Goal: Transaction & Acquisition: Purchase product/service

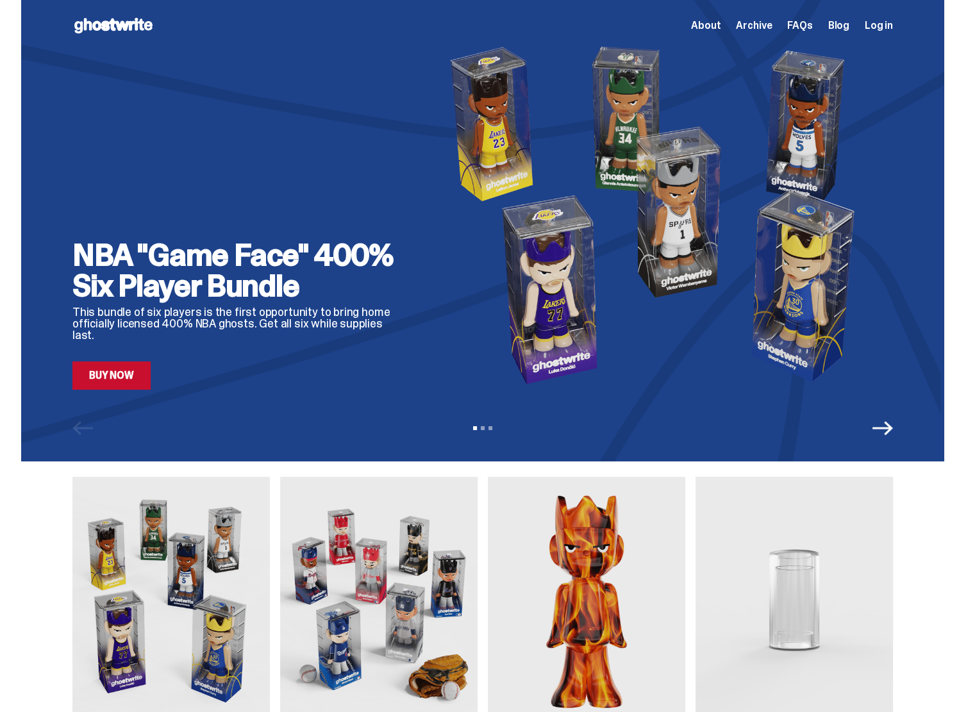
click at [893, 433] on icon "Next" at bounding box center [882, 428] width 21 height 21
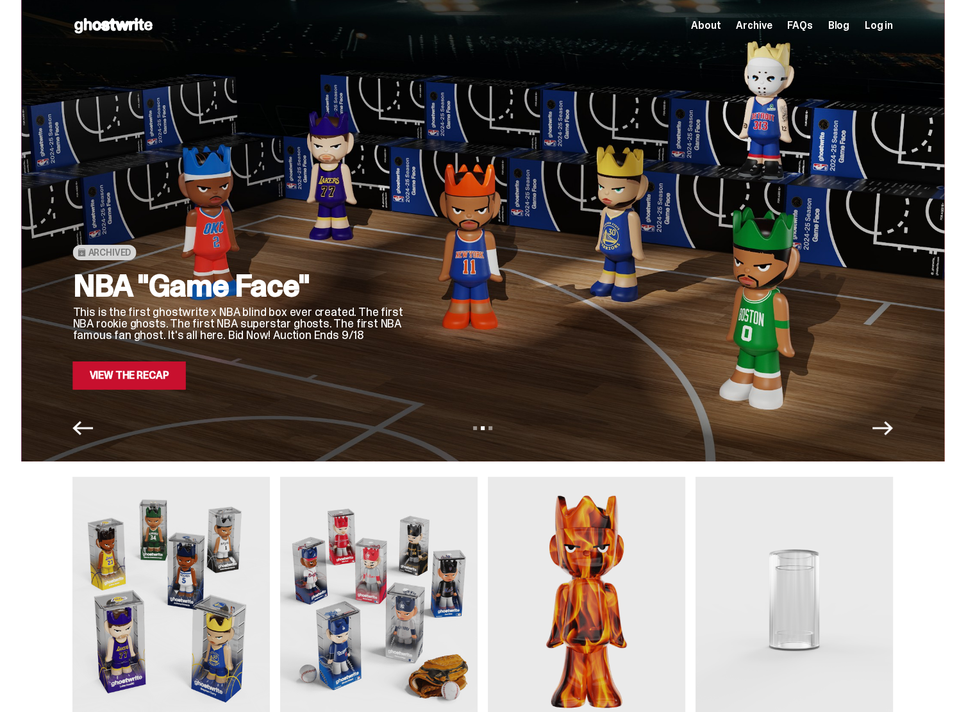
click at [893, 432] on icon "Next" at bounding box center [882, 428] width 21 height 21
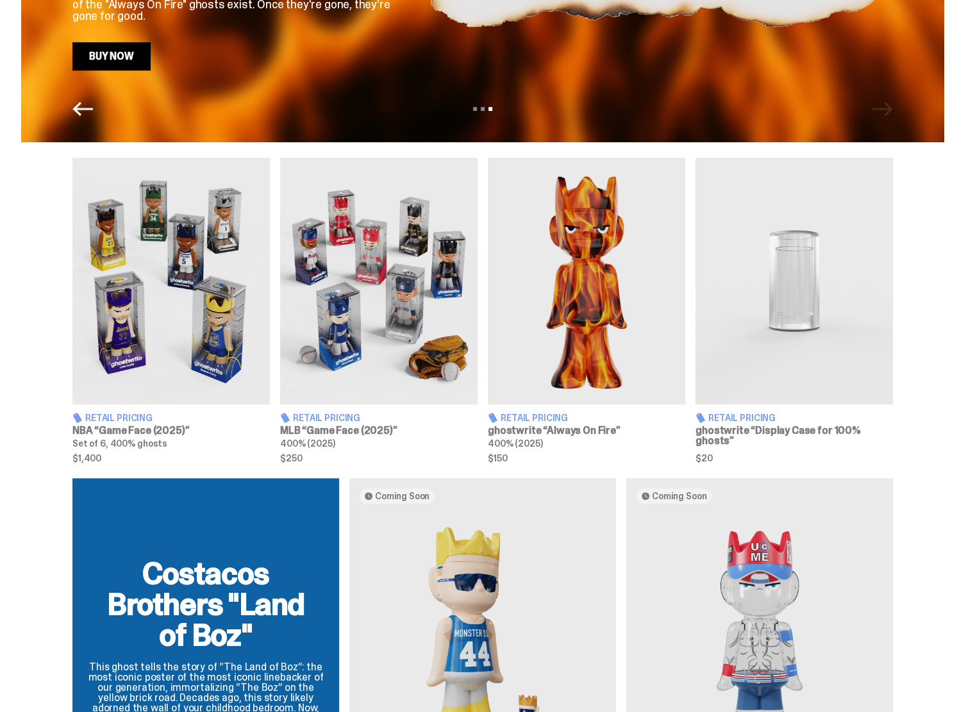
scroll to position [320, 0]
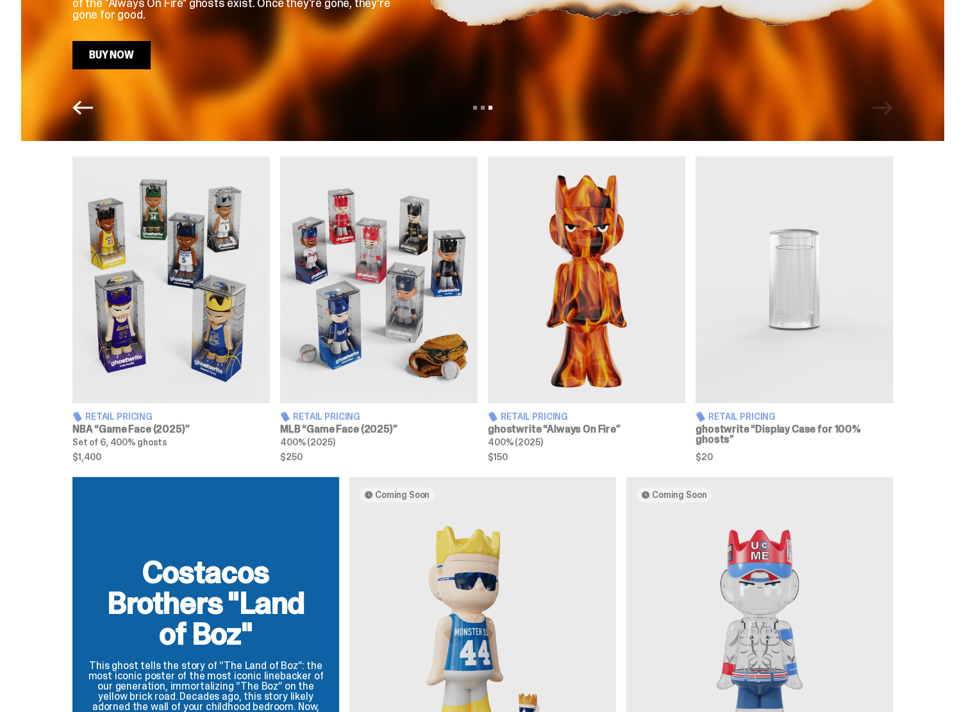
click at [318, 418] on span "Retail Pricing" at bounding box center [326, 416] width 67 height 9
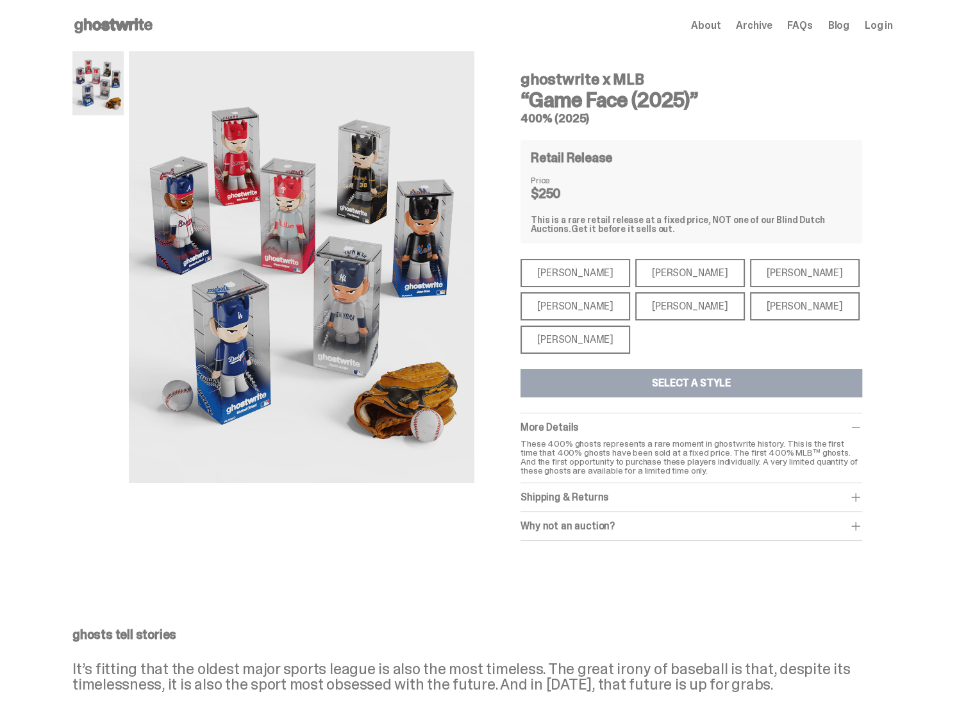
click at [574, 307] on div "[PERSON_NAME]" at bounding box center [575, 306] width 110 height 28
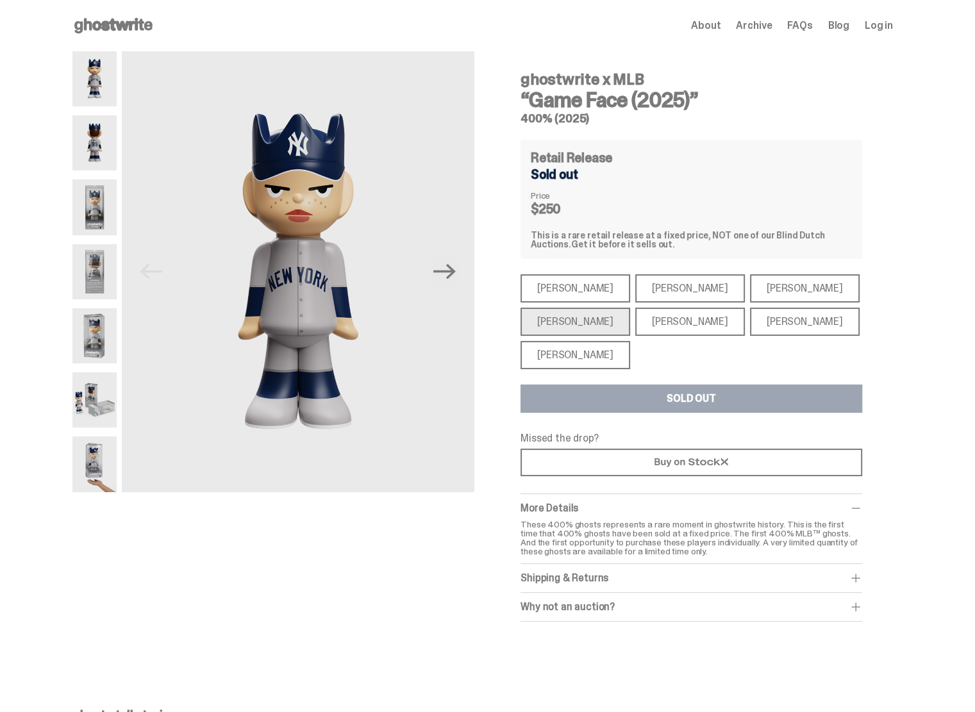
click at [570, 318] on div "[PERSON_NAME]" at bounding box center [575, 322] width 110 height 28
click at [581, 289] on div "[PERSON_NAME]" at bounding box center [575, 288] width 110 height 28
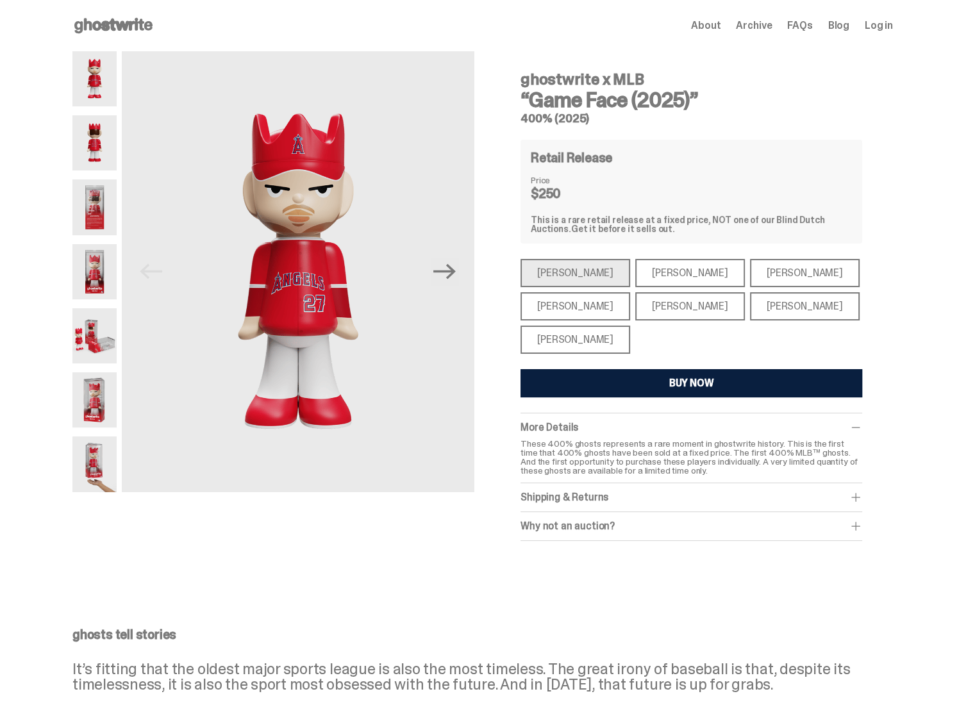
click at [635, 264] on div "[PERSON_NAME]" at bounding box center [690, 273] width 110 height 28
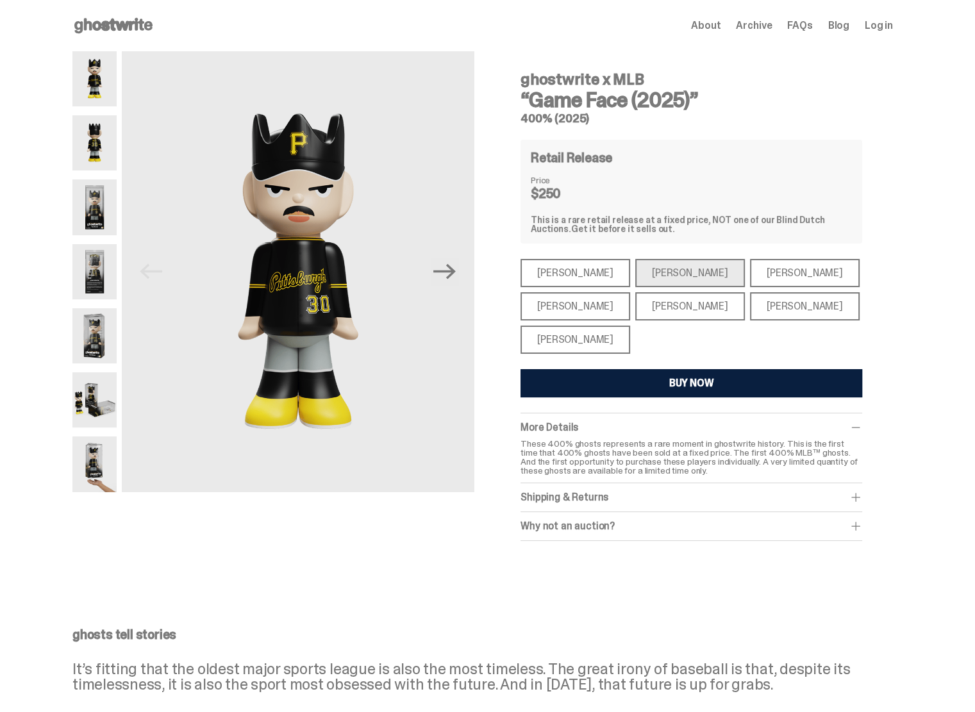
click at [750, 280] on div "[PERSON_NAME]" at bounding box center [805, 273] width 110 height 28
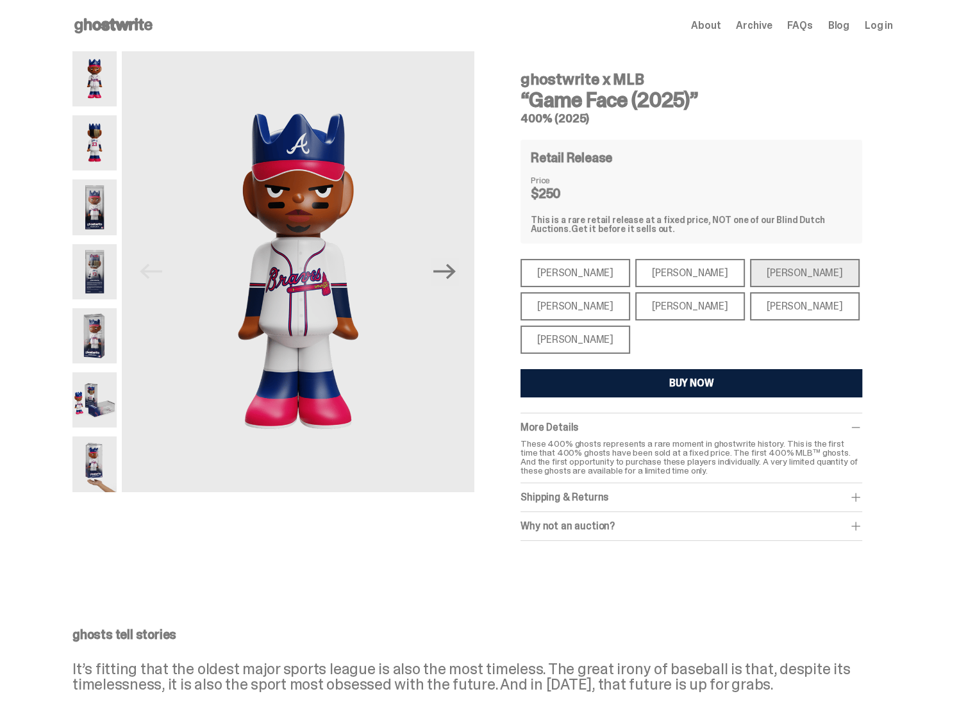
click at [750, 311] on div "[PERSON_NAME]" at bounding box center [805, 306] width 110 height 28
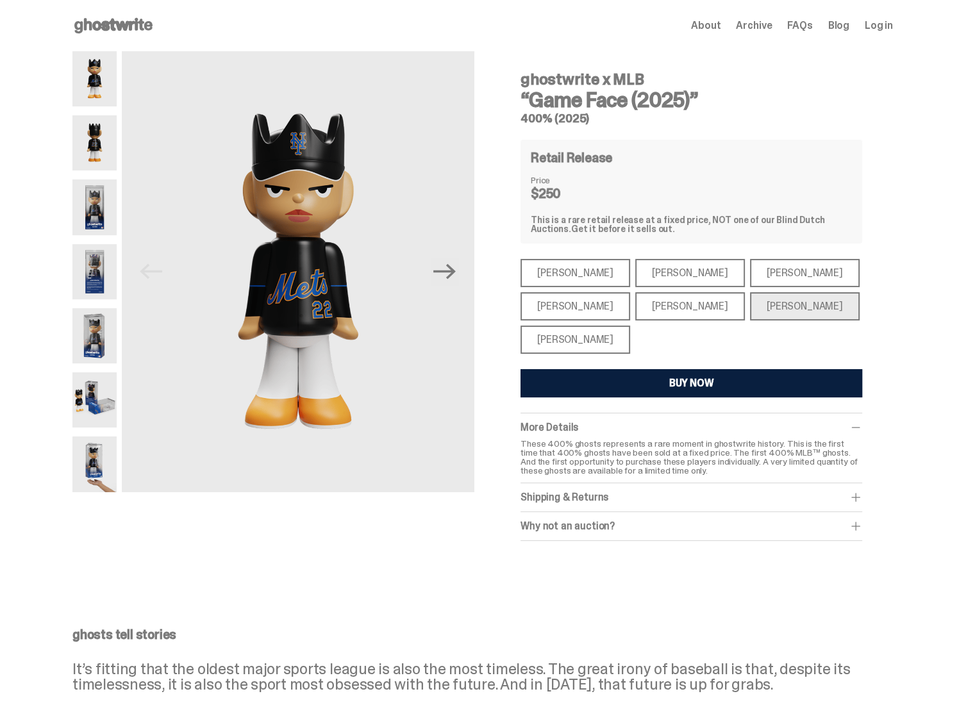
click at [562, 341] on div "[PERSON_NAME]" at bounding box center [575, 340] width 110 height 28
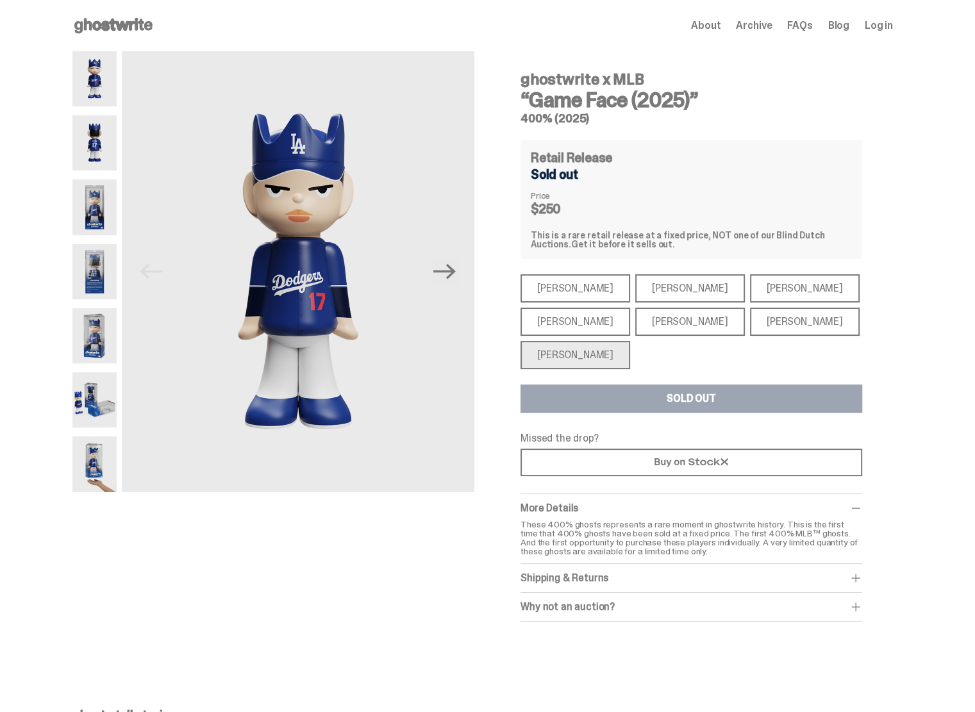
click at [570, 327] on div "[PERSON_NAME]" at bounding box center [575, 322] width 110 height 28
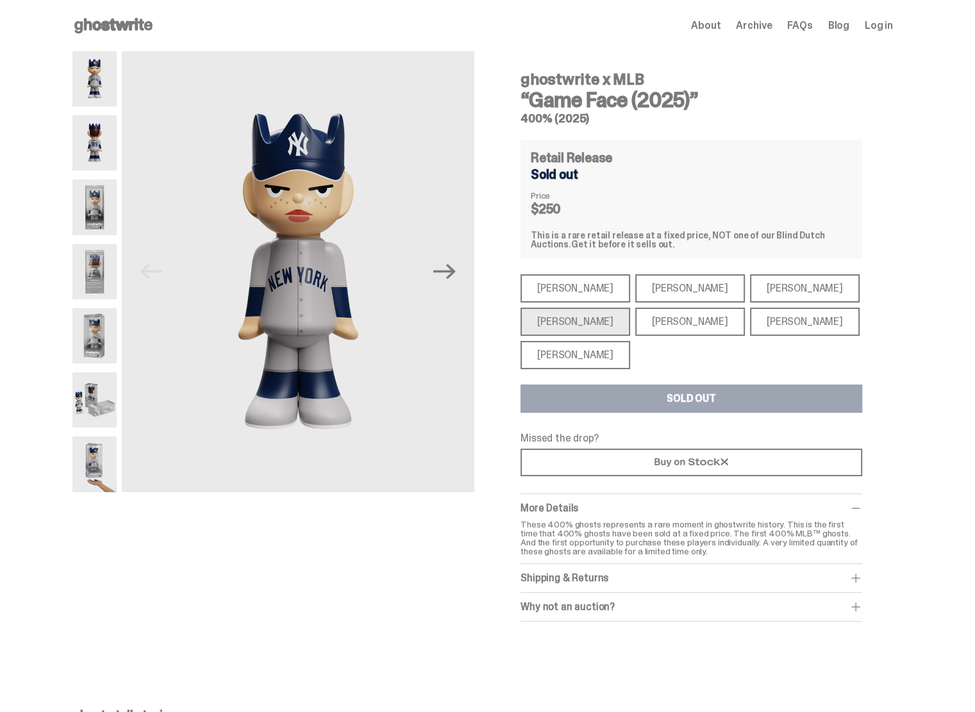
click at [641, 322] on div "[PERSON_NAME]" at bounding box center [690, 322] width 110 height 28
